Goal: Find specific page/section: Find specific page/section

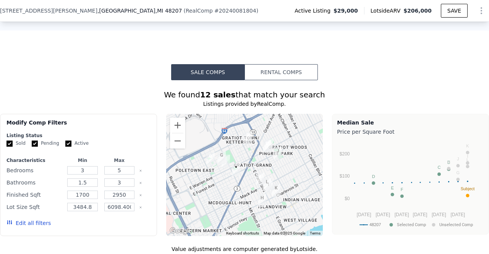
scroll to position [593, 0]
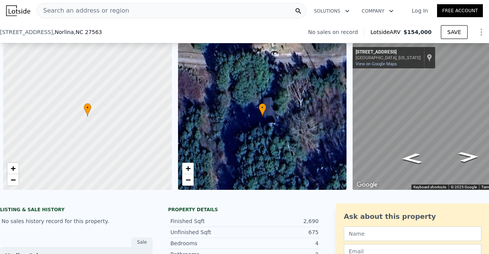
scroll to position [0, 3]
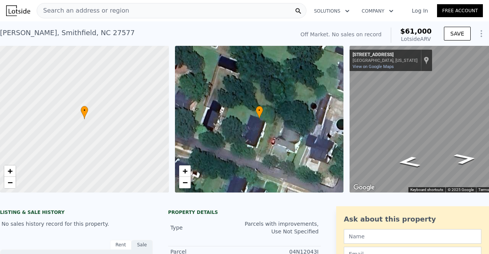
click at [171, 16] on div "Search an address or region" at bounding box center [172, 10] width 270 height 15
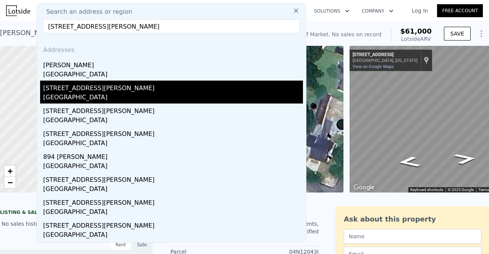
type input "729 Braswell Rd, Smithfield, NC 27577"
click at [80, 91] on div "729 Braswell Rd" at bounding box center [173, 87] width 260 height 12
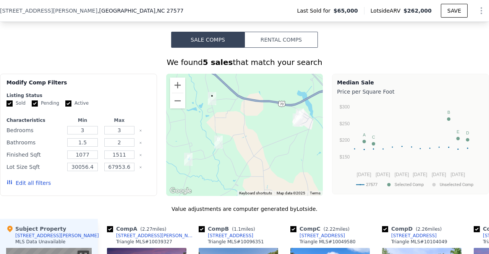
scroll to position [553, 0]
